Goal: Task Accomplishment & Management: Use online tool/utility

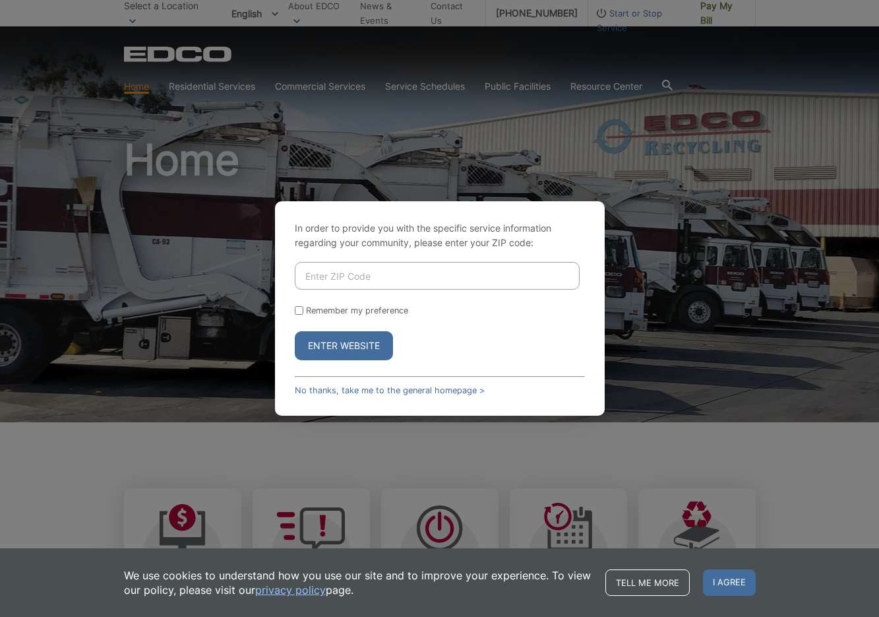
click at [653, 161] on div "In order to provide you with the specific service information regarding your co…" at bounding box center [439, 308] width 879 height 617
click at [383, 340] on button "Enter Website" at bounding box center [344, 345] width 98 height 29
click at [340, 350] on button "Enter Website" at bounding box center [344, 345] width 98 height 29
click at [354, 387] on link "No thanks, take me to the general homepage >" at bounding box center [390, 390] width 190 height 10
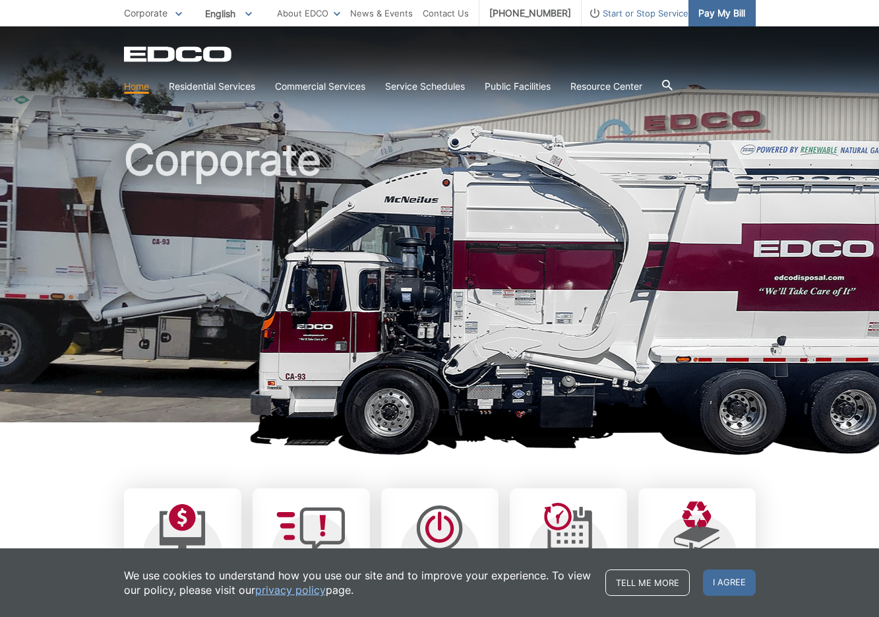
click at [720, 13] on span "Pay My Bill" at bounding box center [722, 13] width 47 height 15
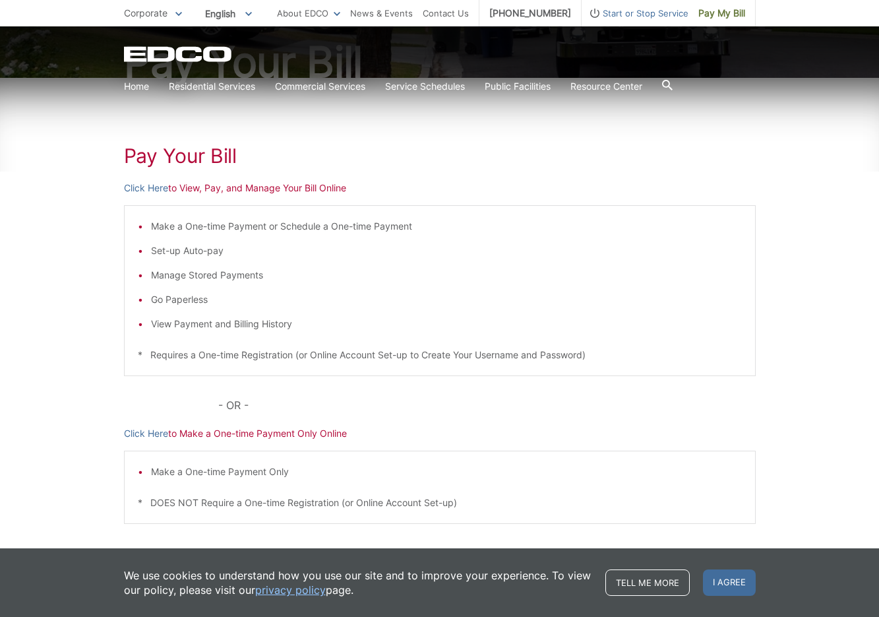
scroll to position [160, 0]
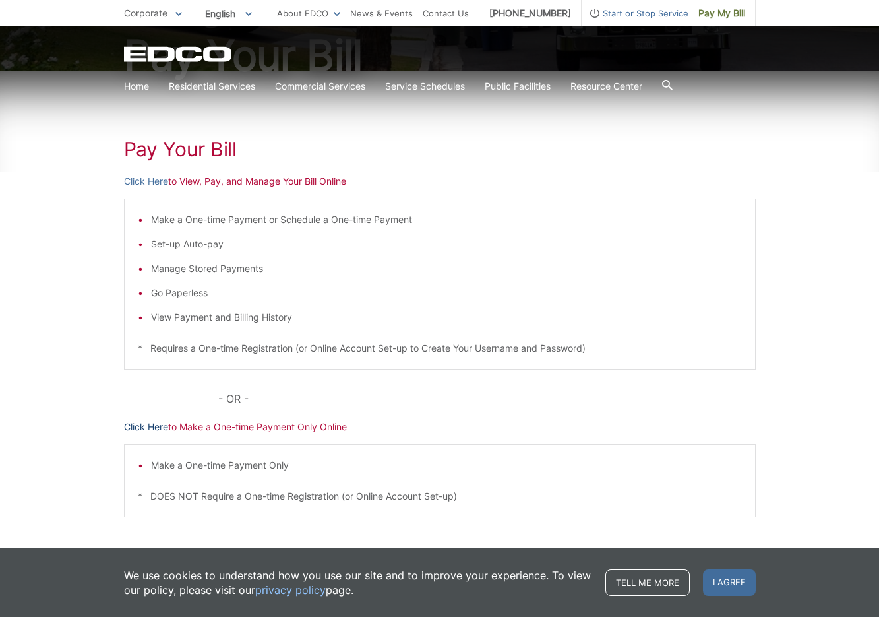
click at [158, 424] on link "Click Here" at bounding box center [146, 427] width 44 height 15
